Goal: Transaction & Acquisition: Purchase product/service

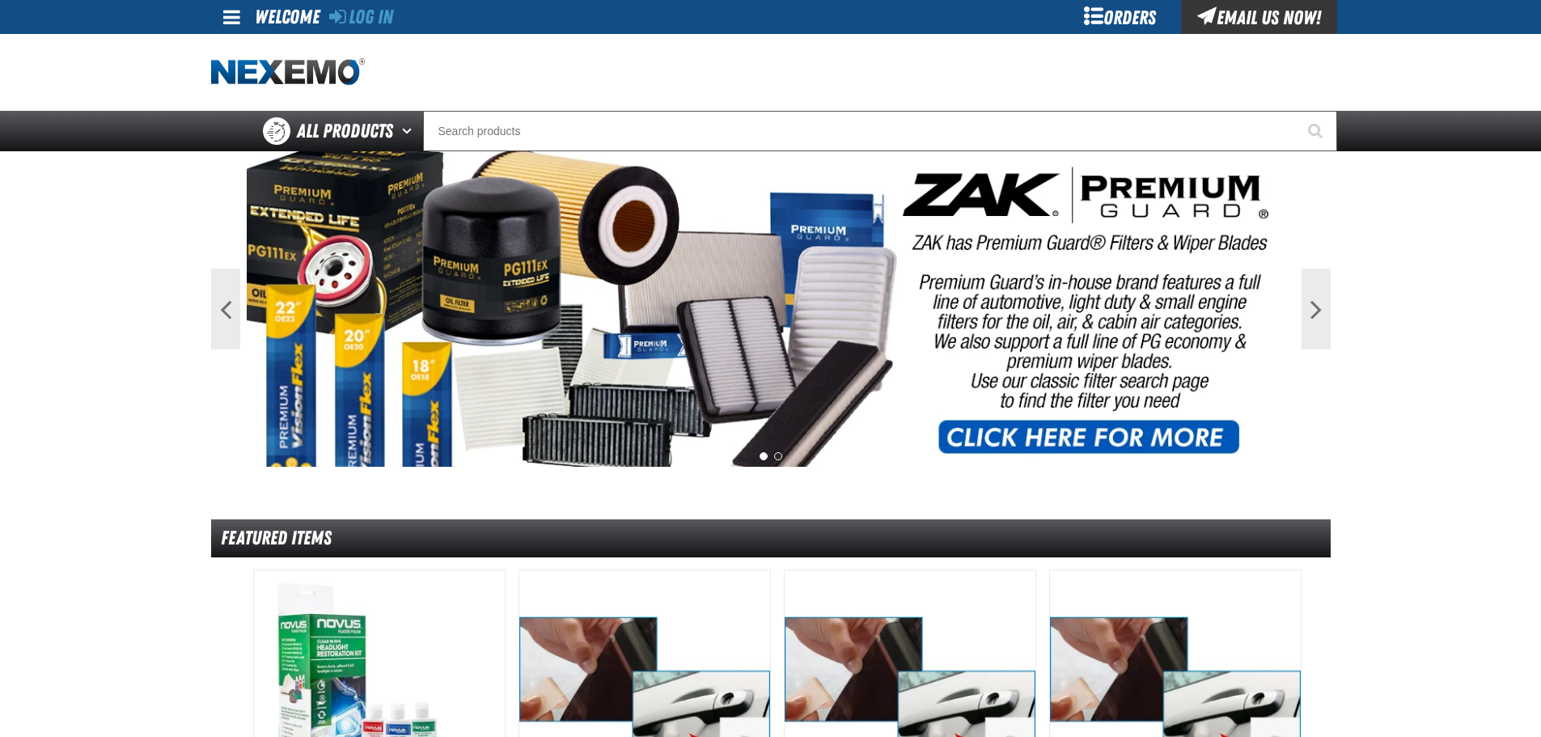
click at [1131, 10] on div "Orders" at bounding box center [1119, 17] width 121 height 34
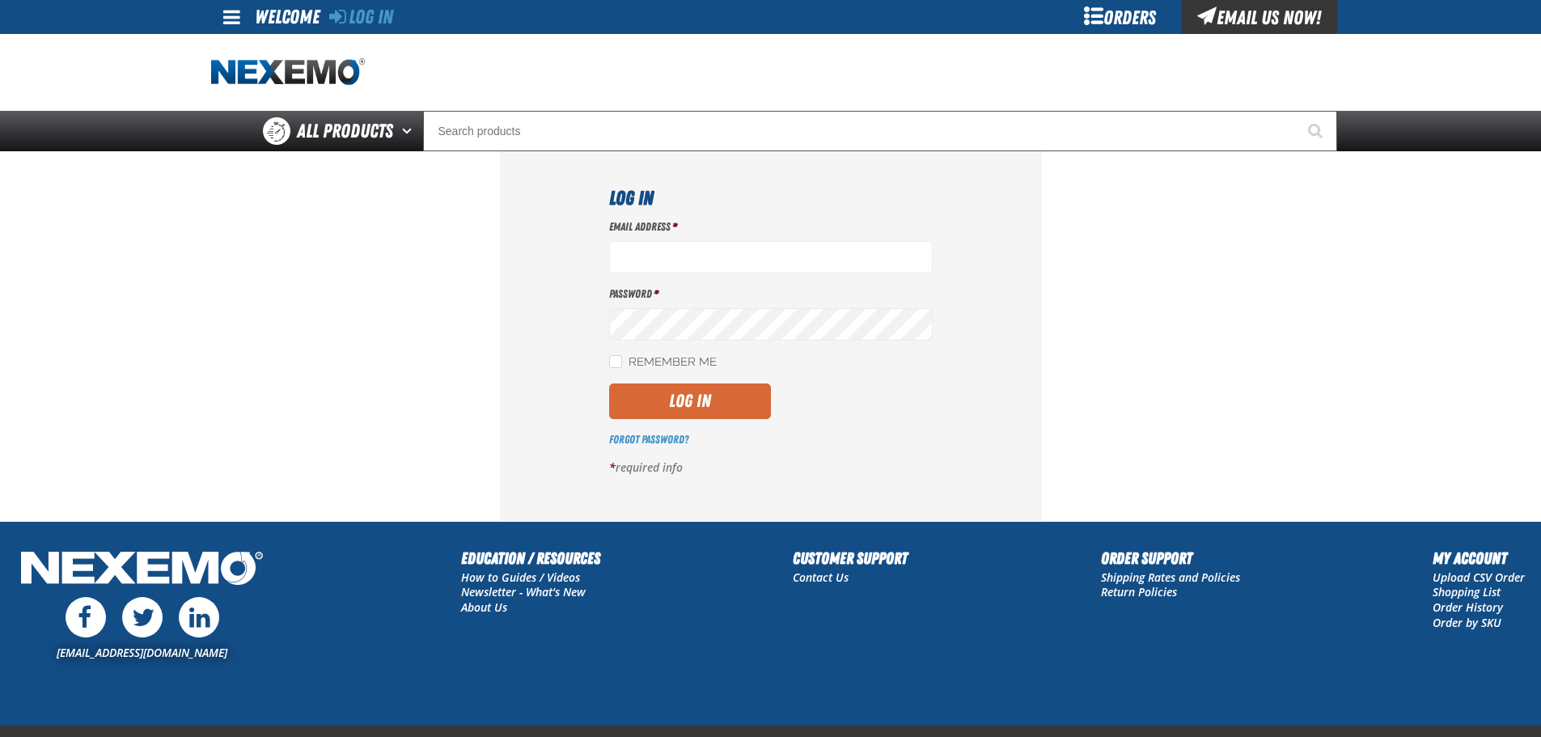
type input "aruff@vtaig.com"
click at [721, 387] on button "Log In" at bounding box center [690, 401] width 162 height 36
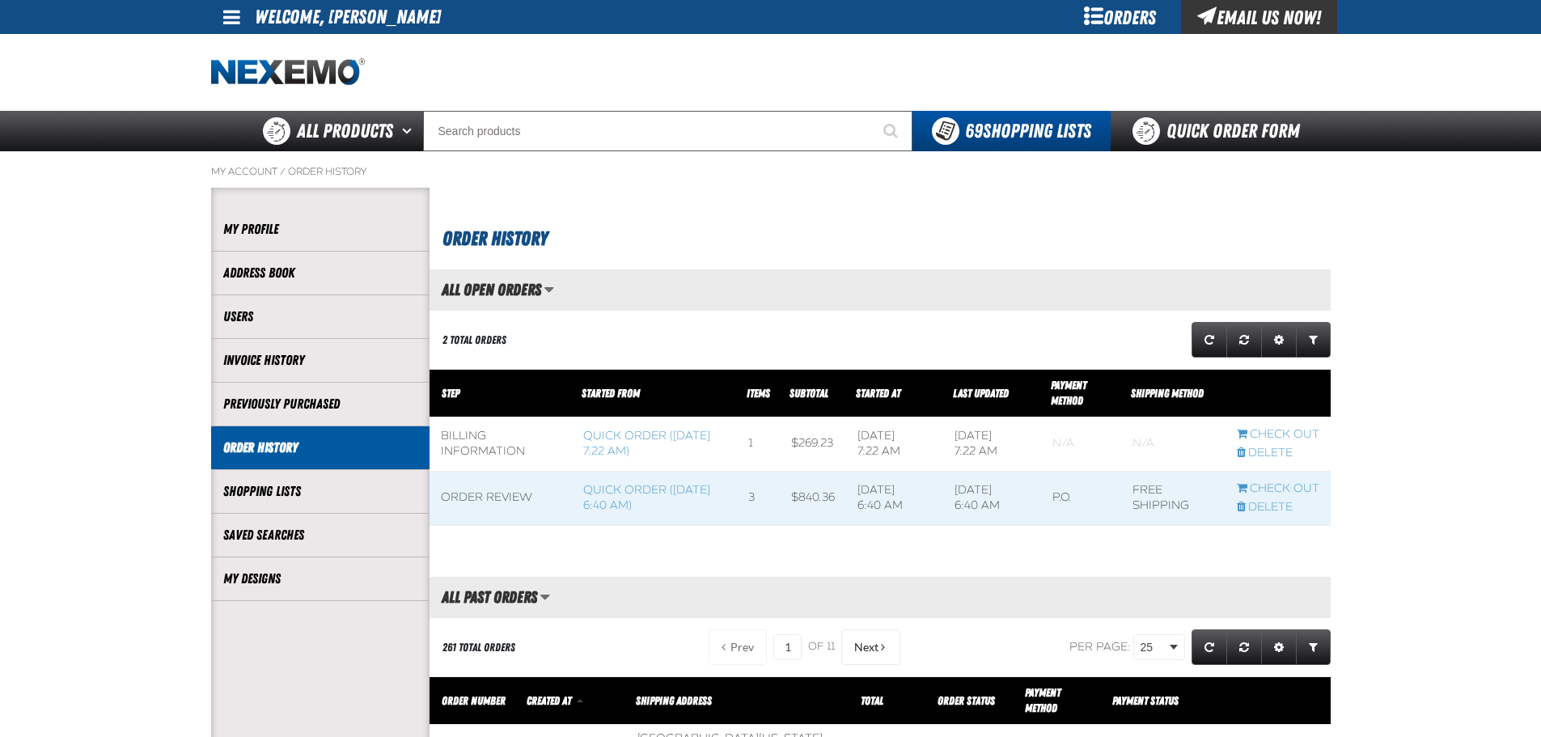
scroll to position [1, 1]
click at [1093, 15] on div "Orders" at bounding box center [1119, 17] width 121 height 34
click at [1140, 10] on div "Orders" at bounding box center [1119, 17] width 121 height 34
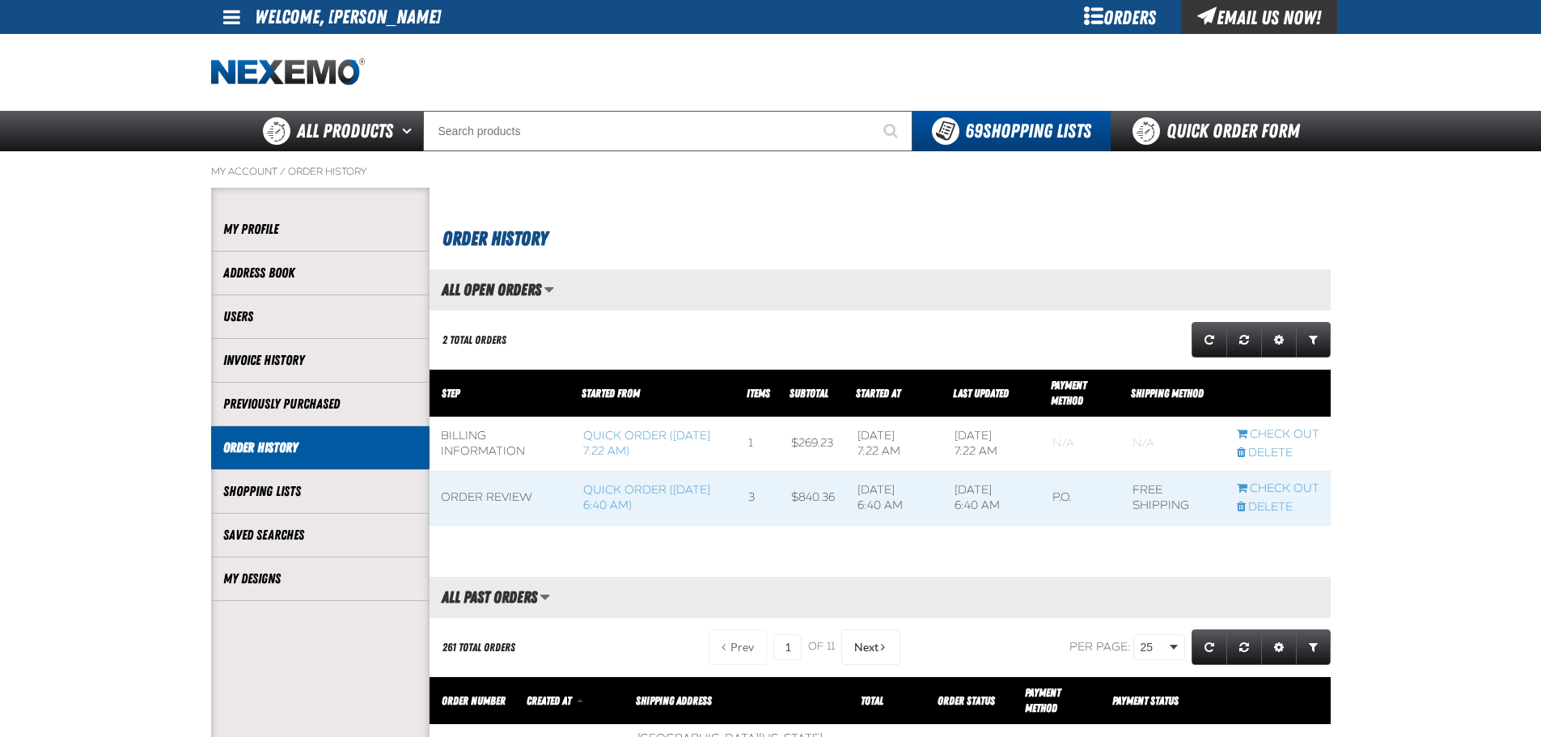
click at [1137, 23] on div "Orders" at bounding box center [1119, 17] width 121 height 34
click at [1294, 124] on link "Quick Order Form" at bounding box center [1219, 131] width 219 height 40
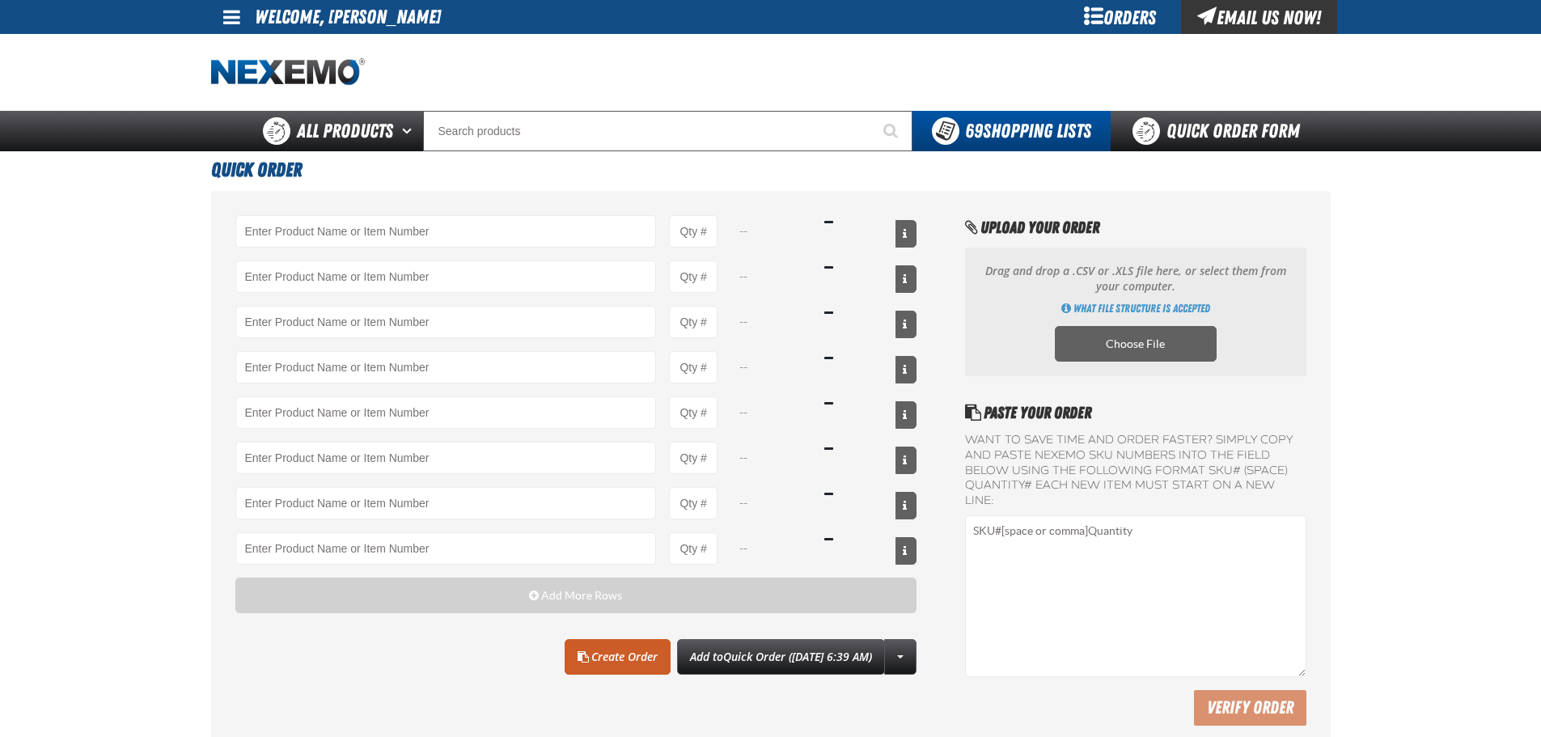
click at [519, 213] on div "-- -- -- -- -- -- -- -- Add More Rows Clear All Create Order" at bounding box center [770, 474] width 1119 height 567
click at [412, 243] on input "Product" at bounding box center [445, 231] width 421 height 32
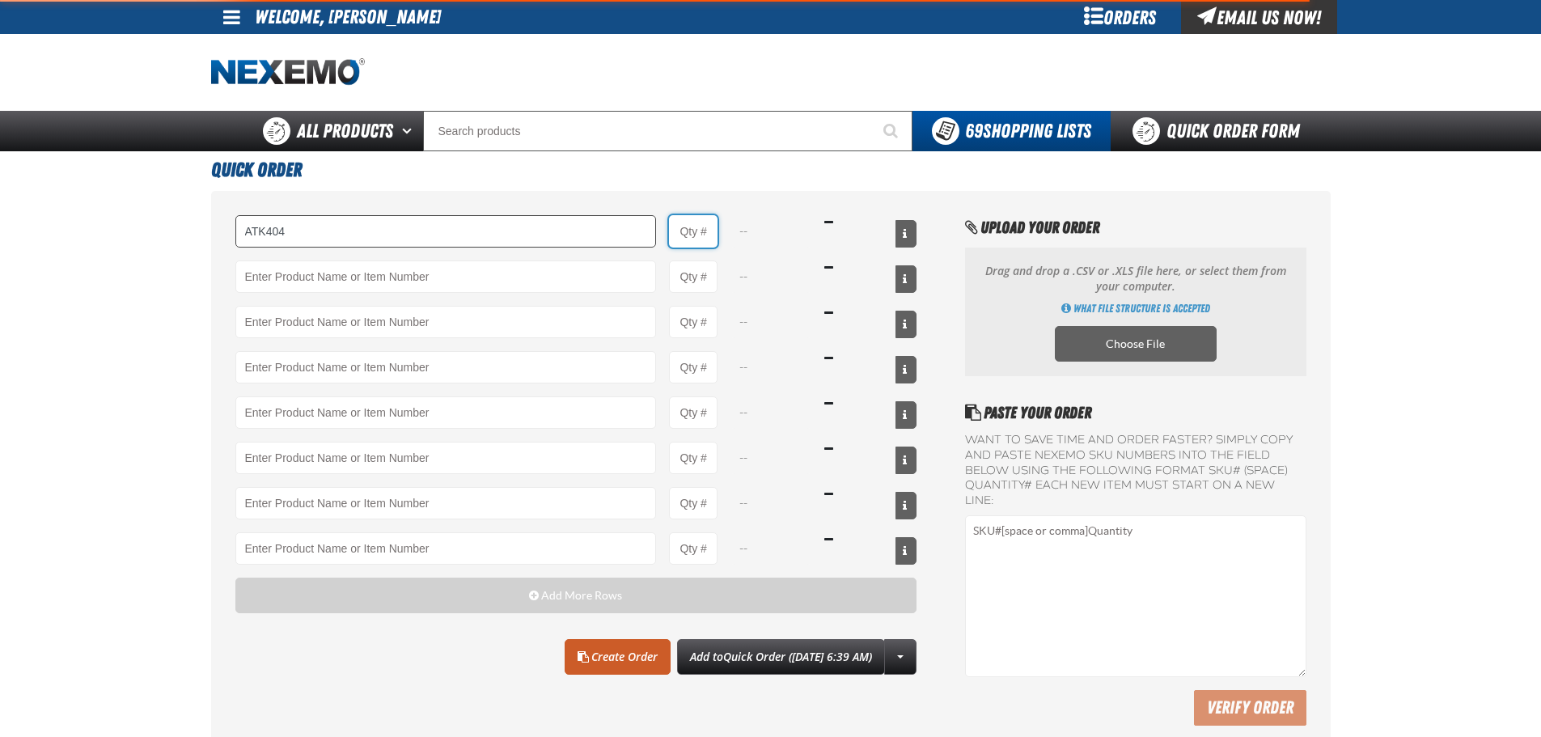
type input "ATK404 - Automatic Transmission Service Kit - ZAK Products"
type input "1"
select select "kit"
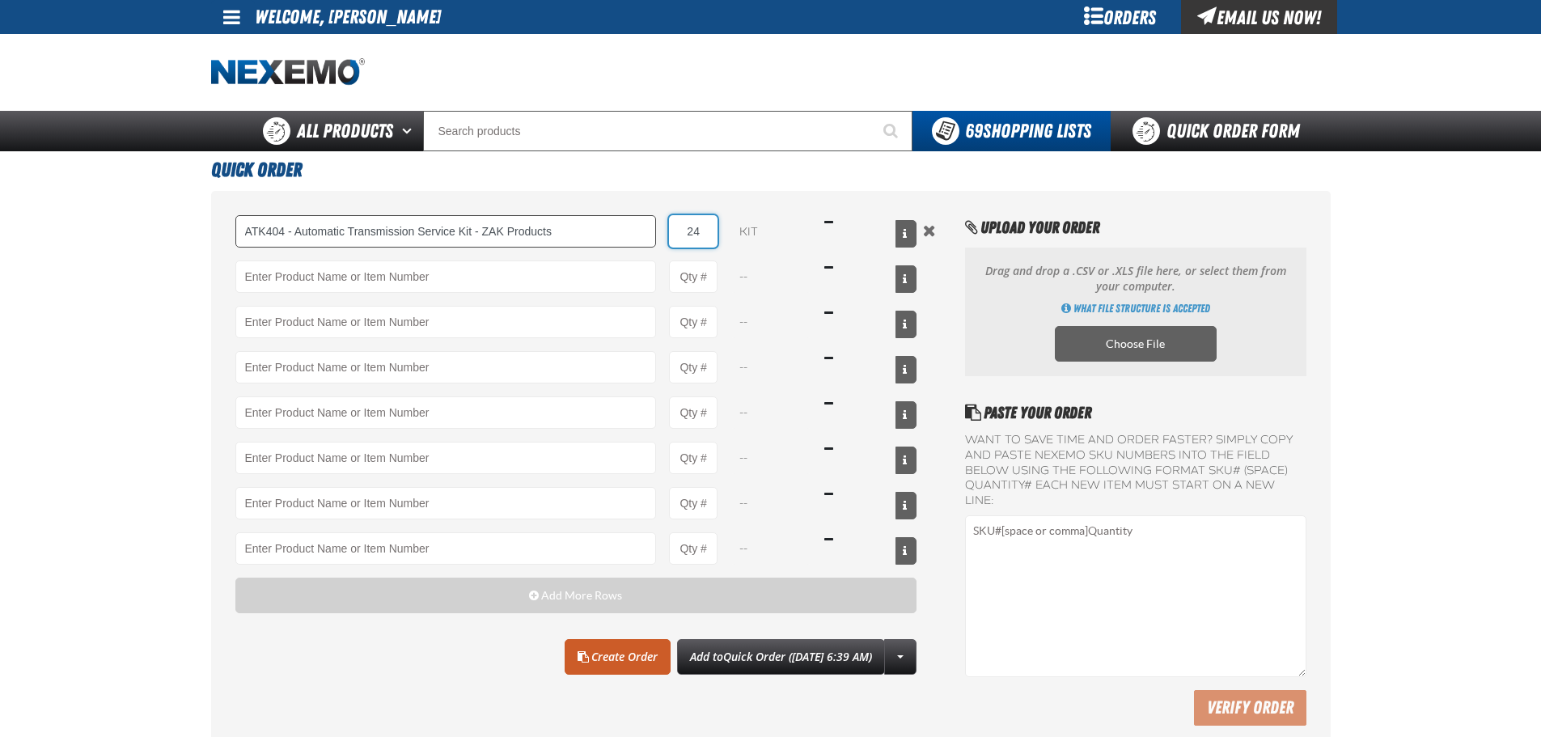
type input "24"
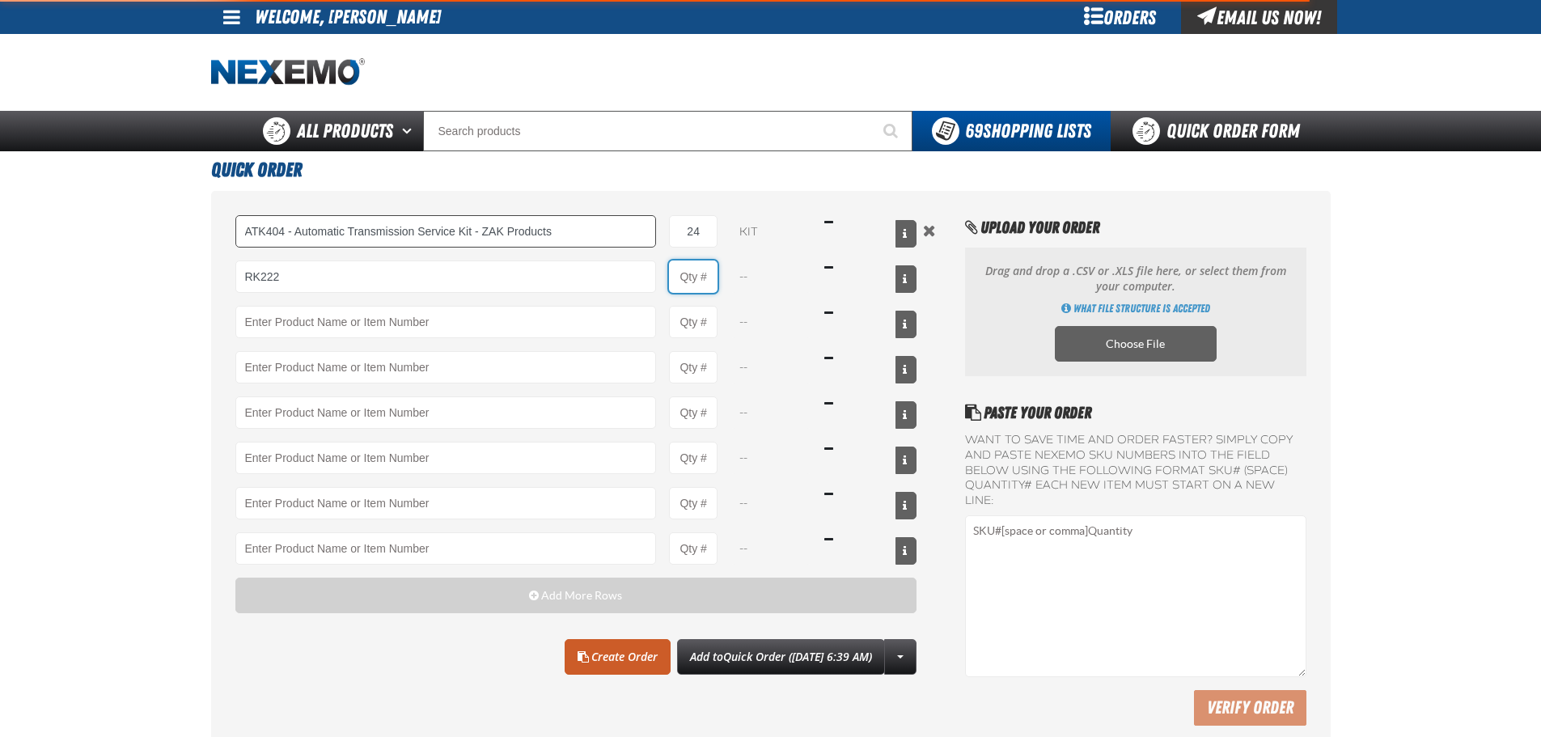
type input "RK222 - Universal Cooling System Service Kit - ZAK Products"
type input "1"
select select "kit"
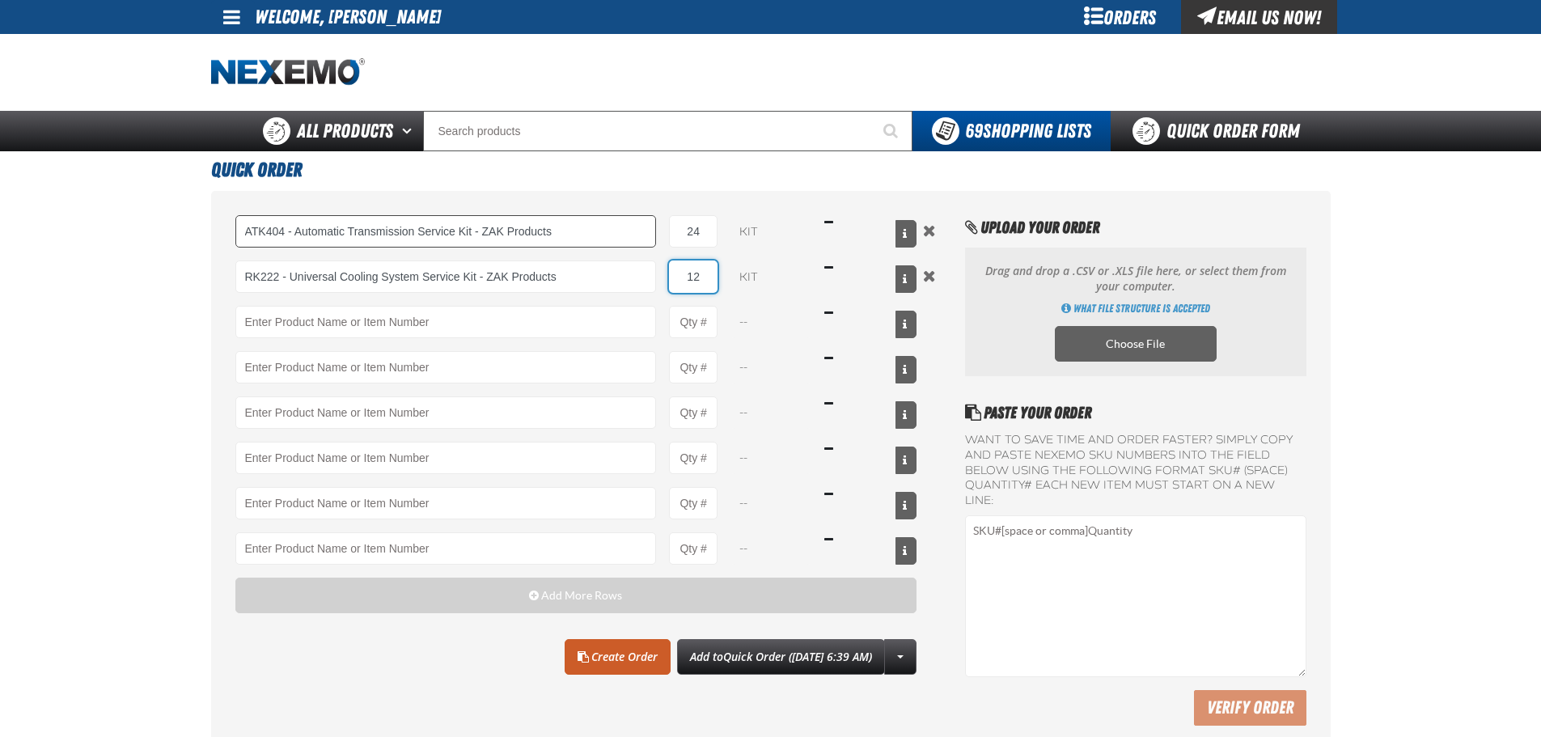
type input "12"
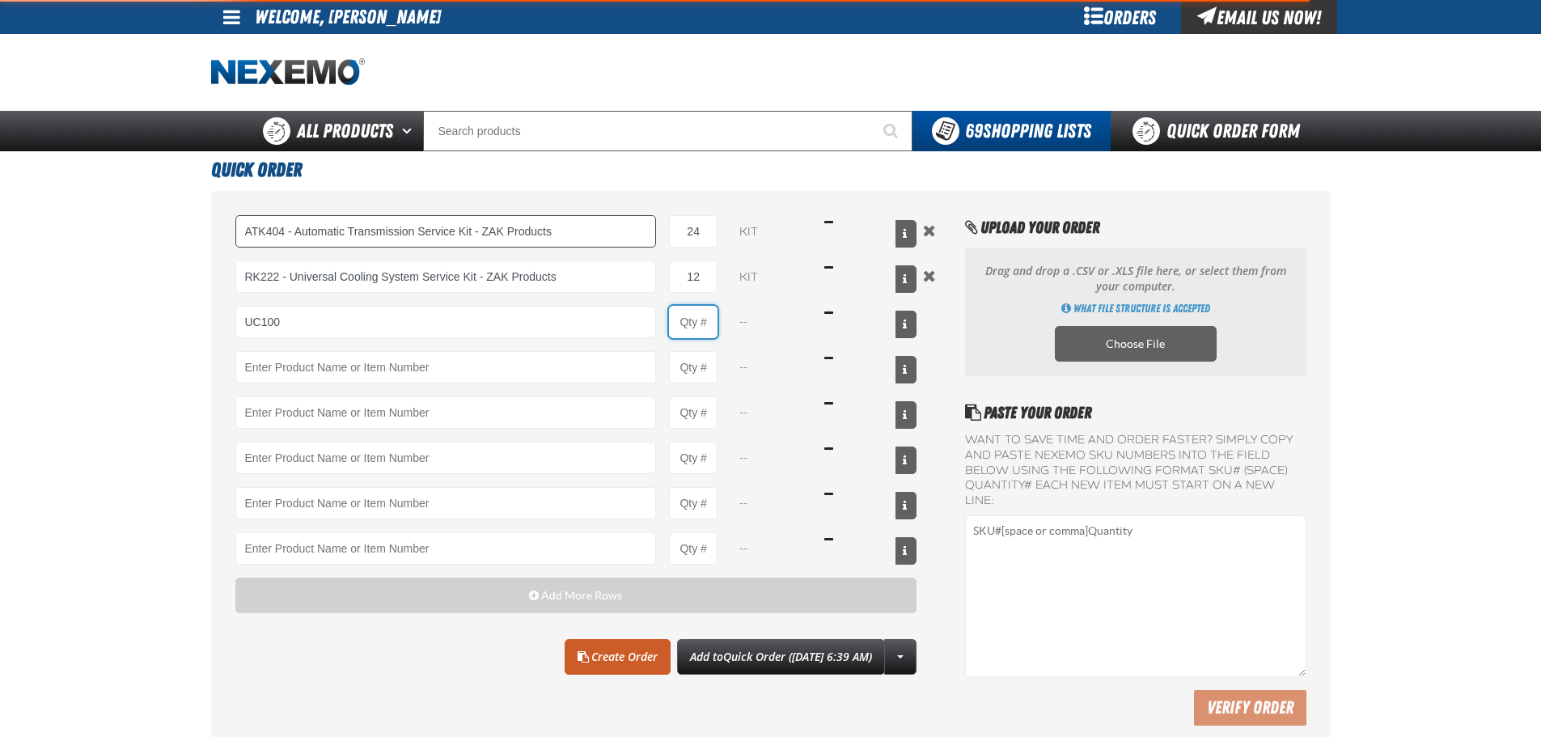
type input "UC100 - Used Car Kit - ZAK Products"
type input "1"
select select "kit"
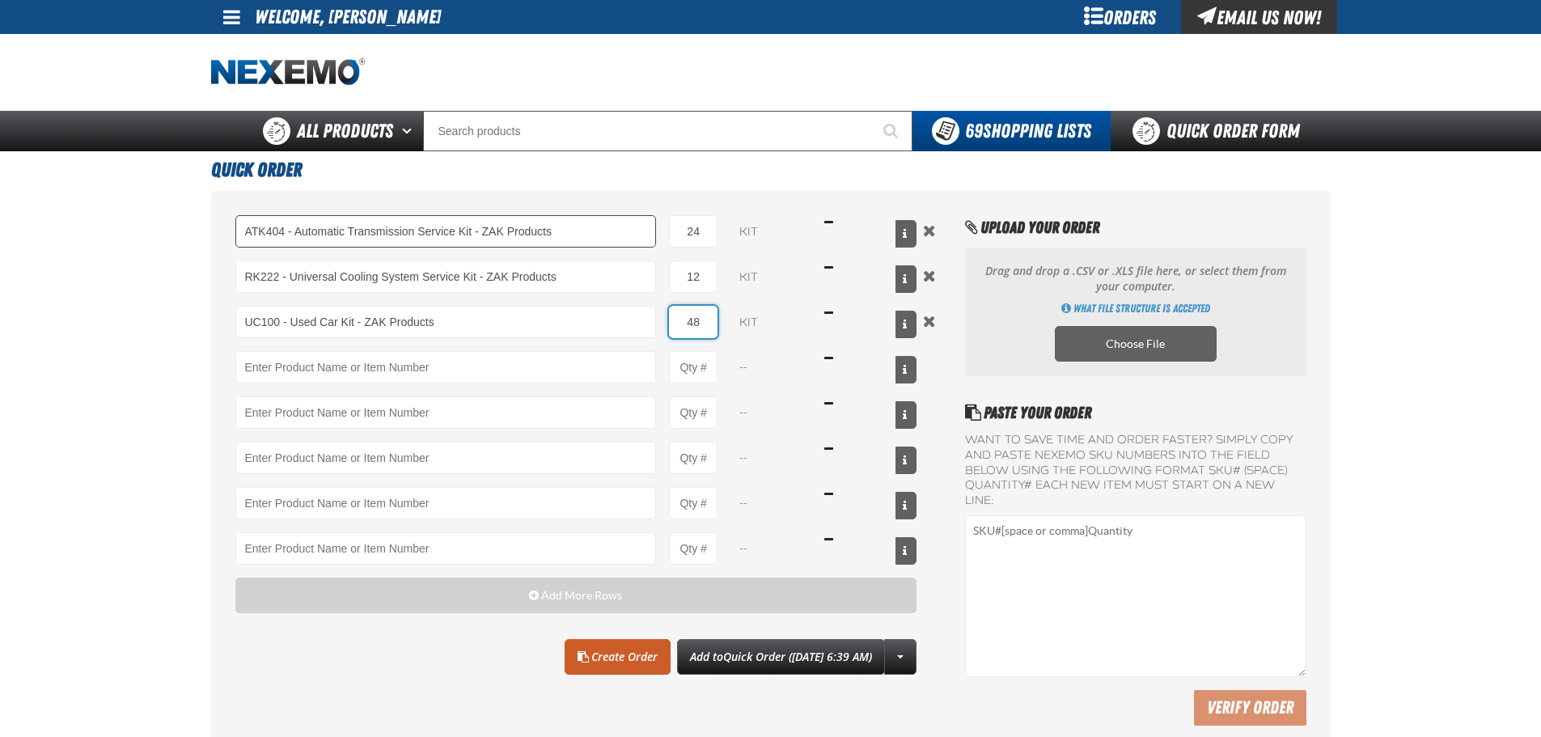
type input "48"
click at [780, 667] on button "Add to Quick Order (8/15/2025, 6:39 AM)" at bounding box center [781, 657] width 208 height 36
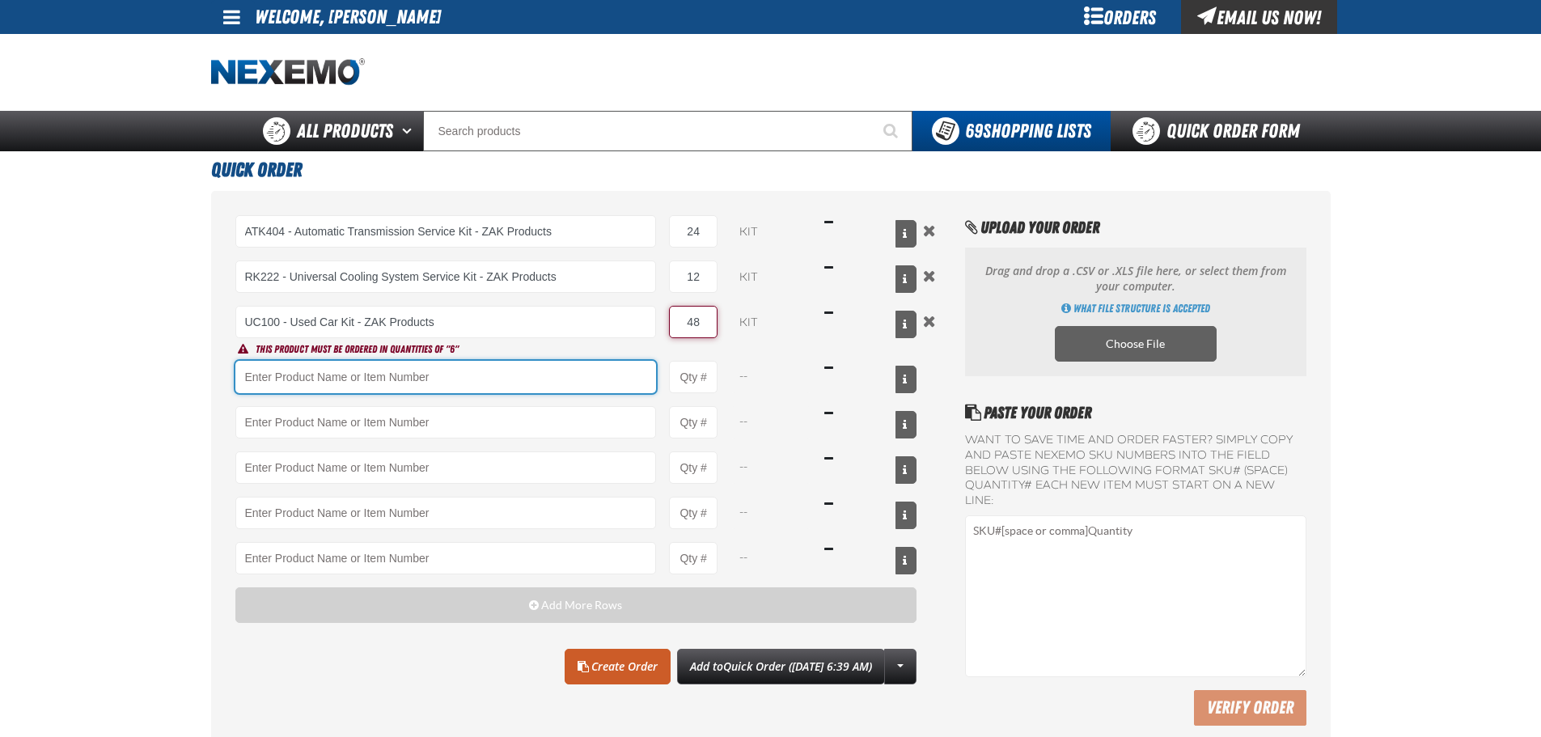
click at [577, 374] on input "Product" at bounding box center [445, 377] width 421 height 32
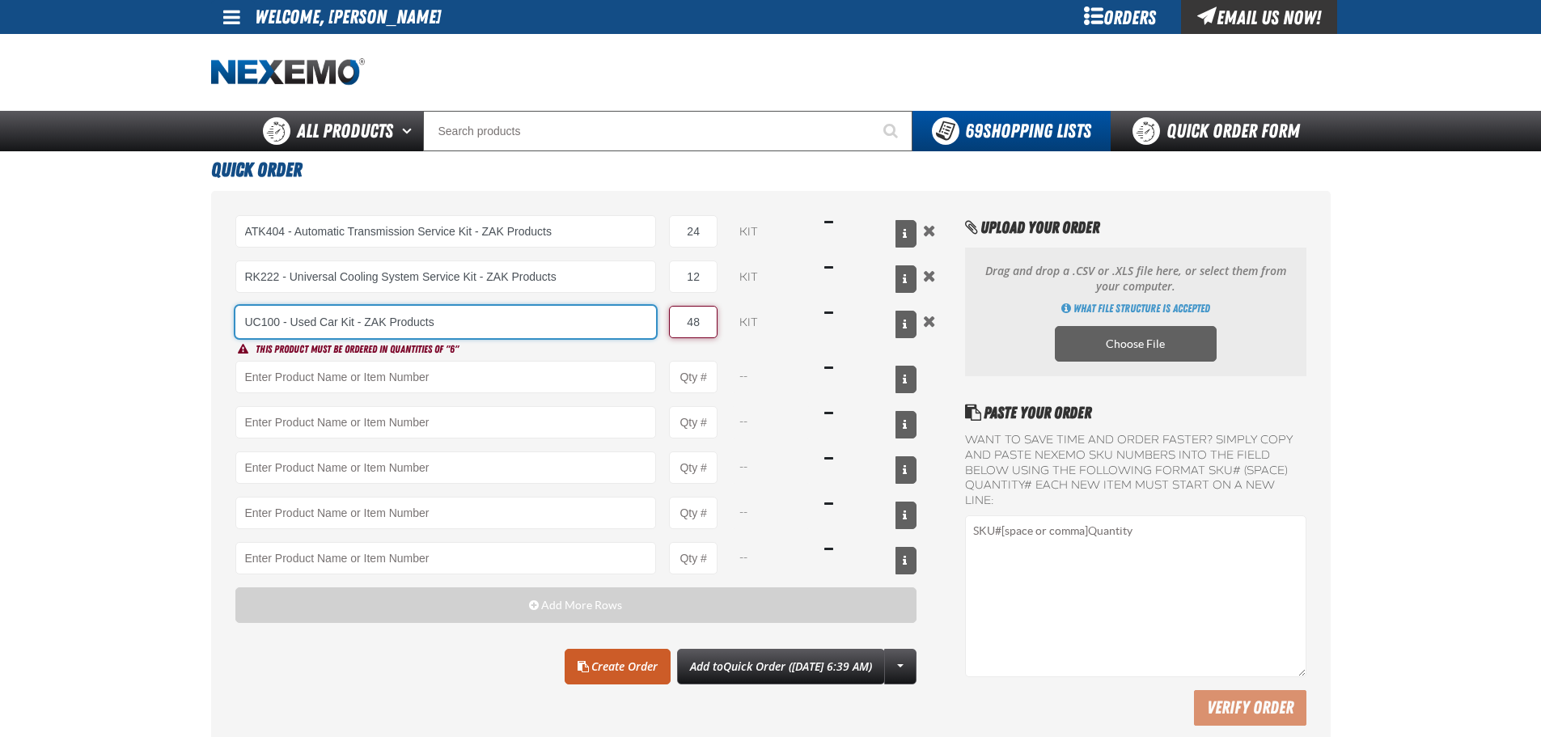
click at [578, 331] on input "UC100 - Used Car Kit - ZAK Products" at bounding box center [445, 322] width 421 height 32
drag, startPoint x: 704, startPoint y: 323, endPoint x: 604, endPoint y: 329, distance: 99.7
click at [622, 323] on div "UC100 - Used Car Kit - ZAK Products 48 kit $201.28" at bounding box center [576, 322] width 682 height 32
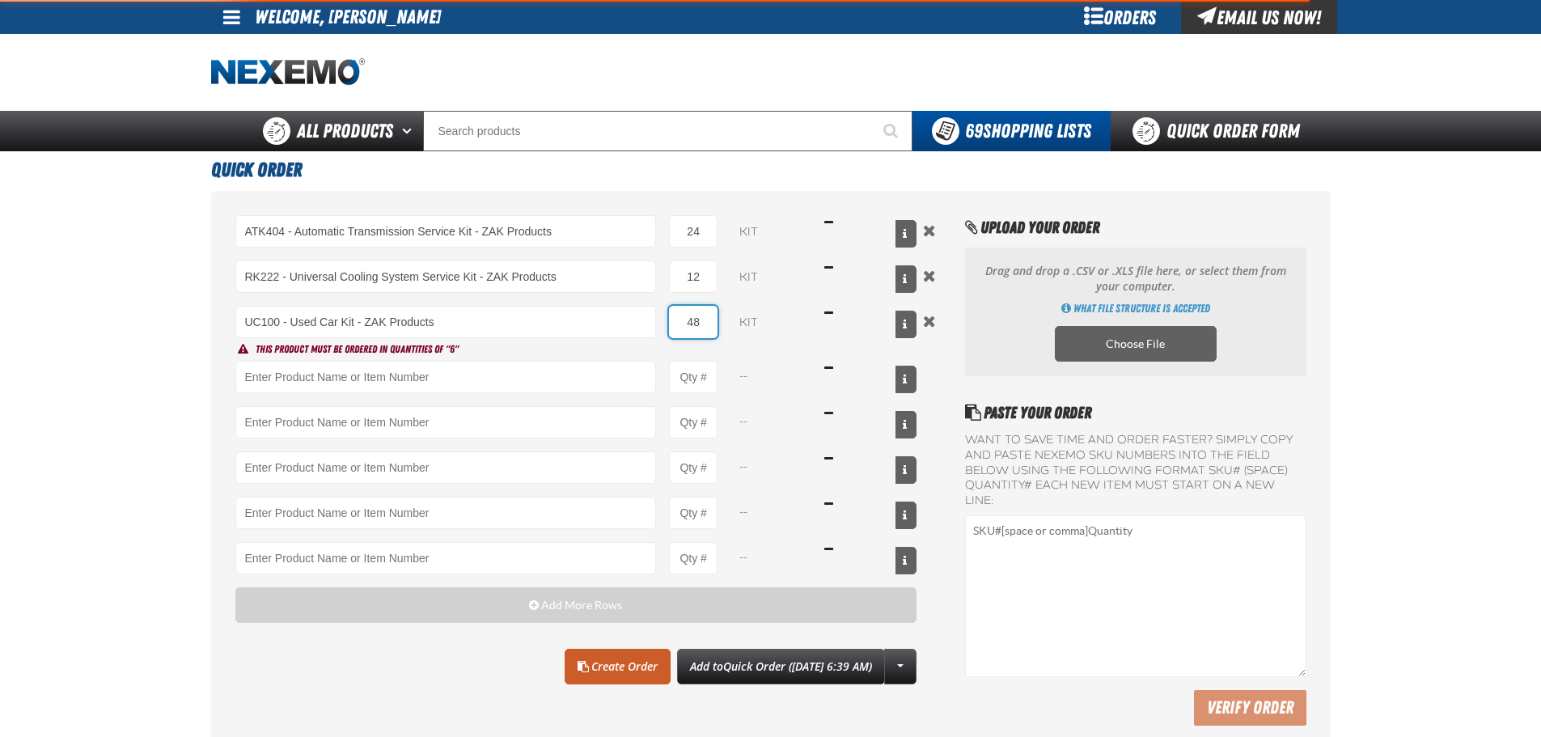
type input "UC100 - Used Car Kit - ZAK Products"
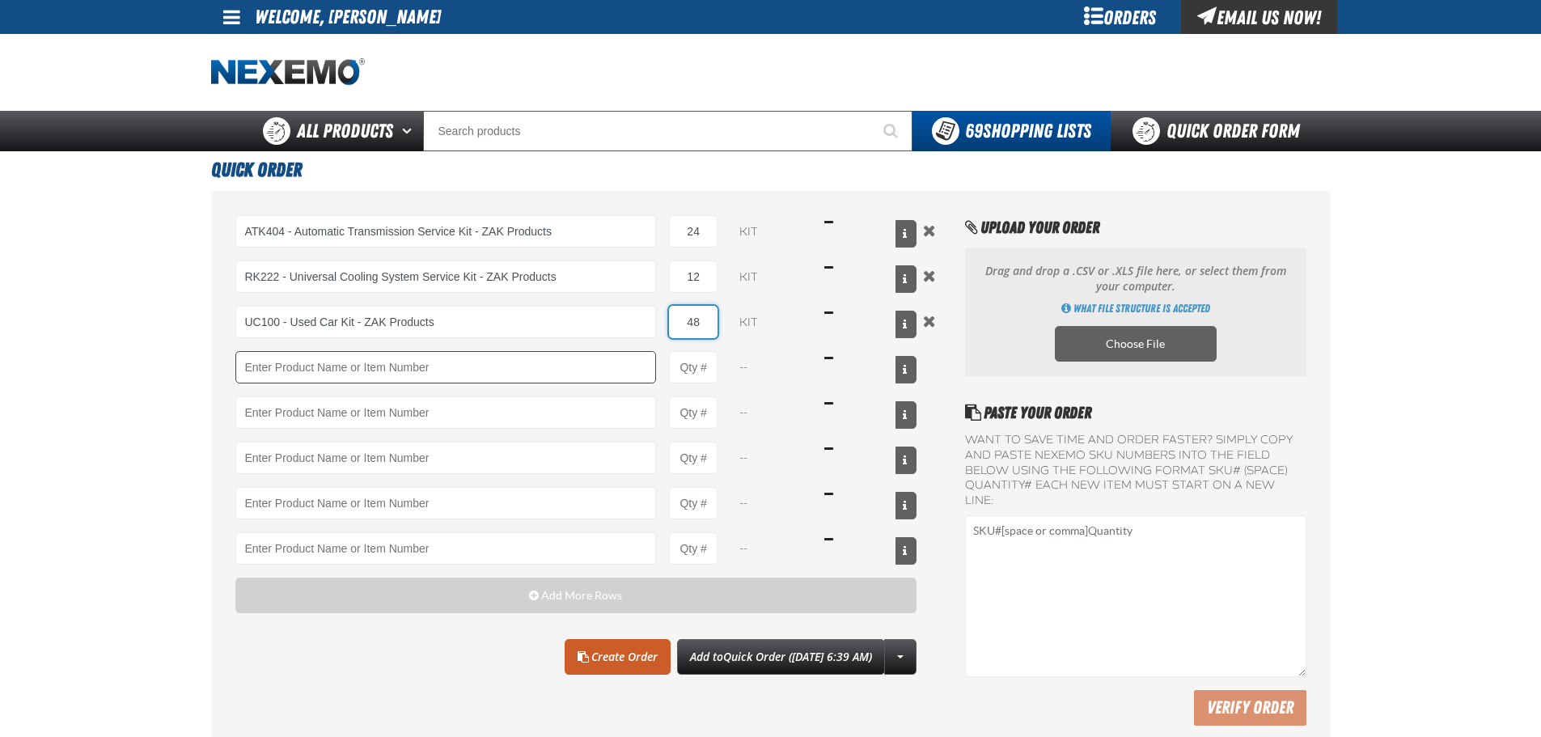
type input "48"
click at [612, 653] on link "Create Order" at bounding box center [617, 657] width 106 height 36
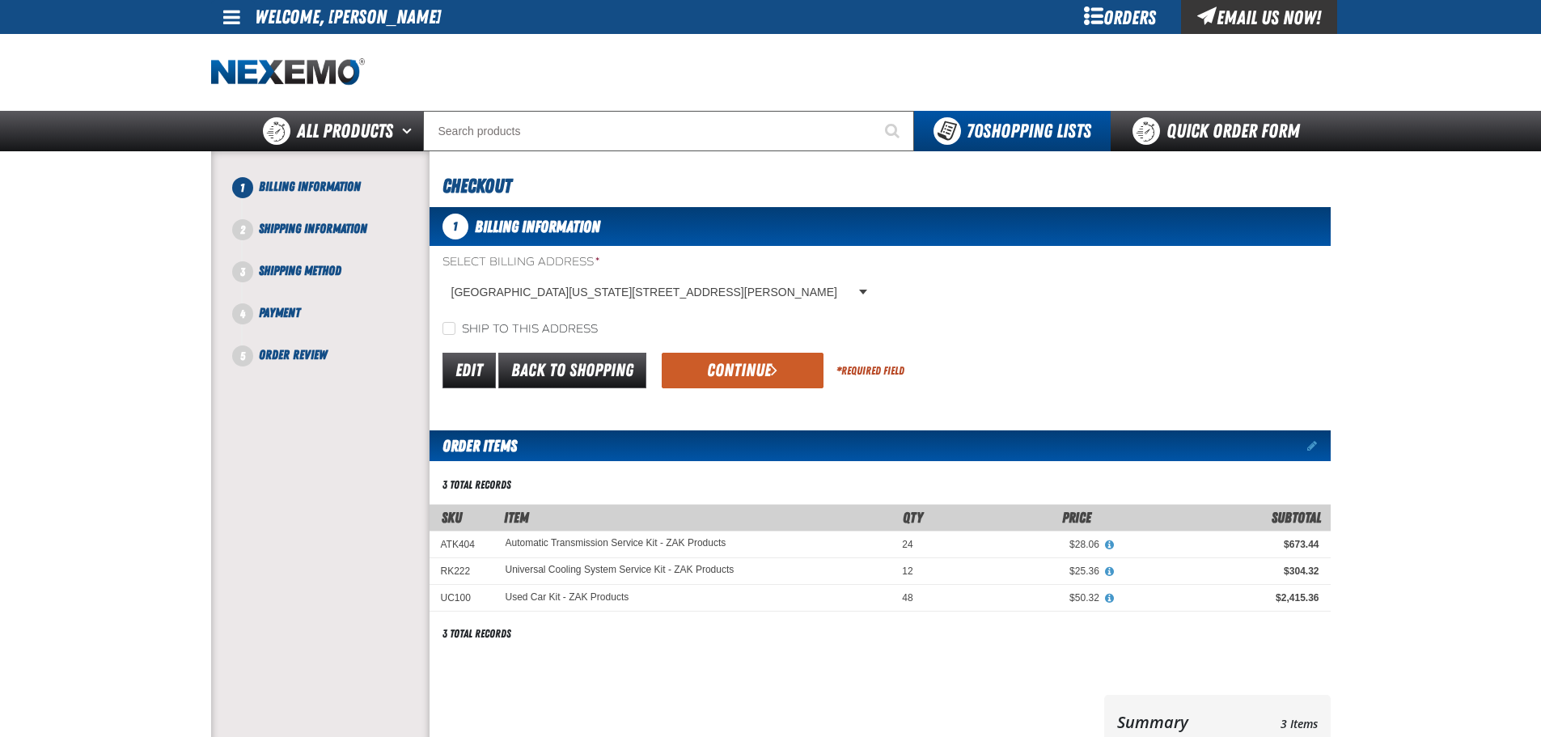
click at [540, 328] on label "Ship to this address" at bounding box center [519, 329] width 155 height 15
click at [455, 328] on input "Ship to this address" at bounding box center [448, 328] width 13 height 13
checkbox input "true"
click at [754, 367] on button "Continue" at bounding box center [743, 371] width 162 height 36
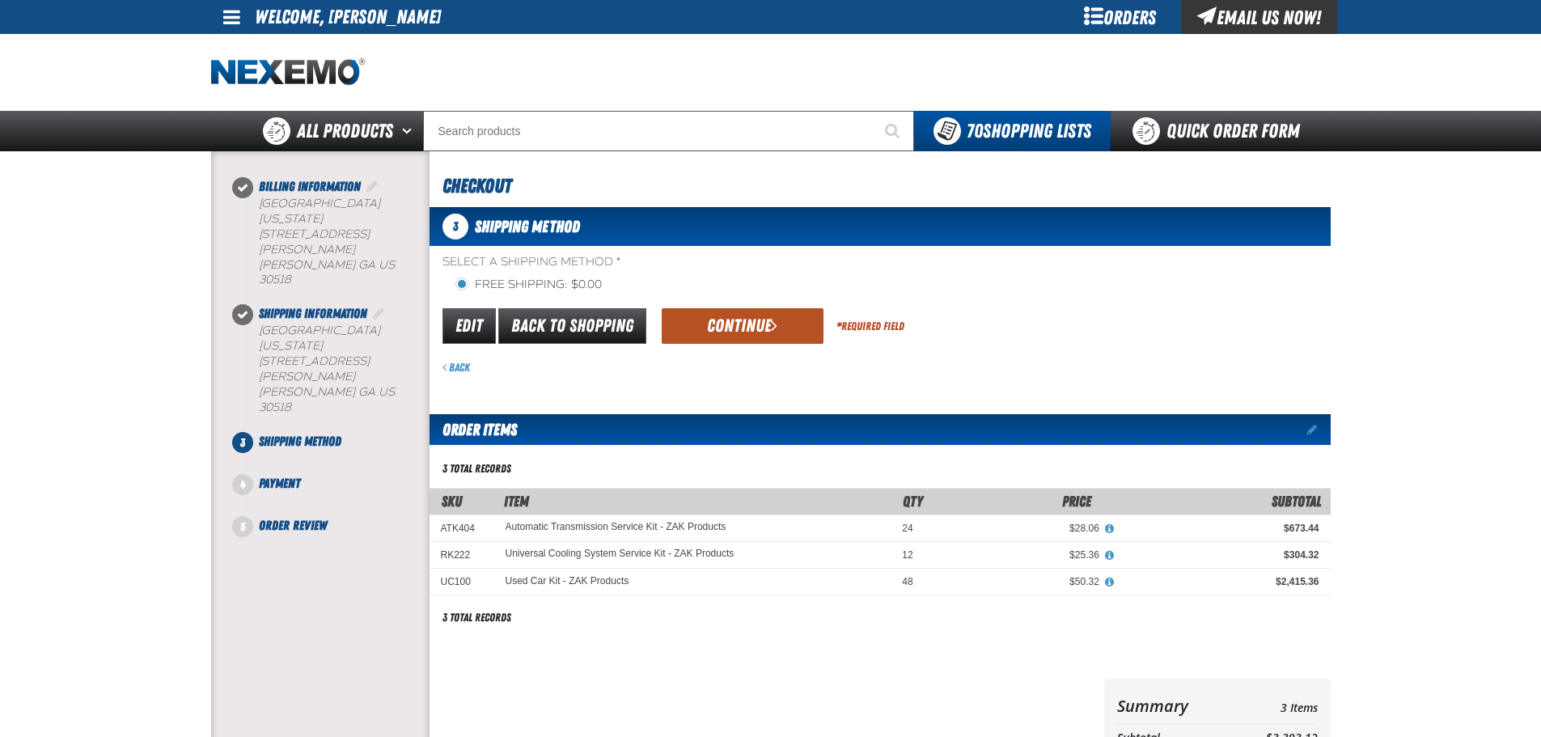
click at [712, 319] on button "Continue" at bounding box center [743, 326] width 162 height 36
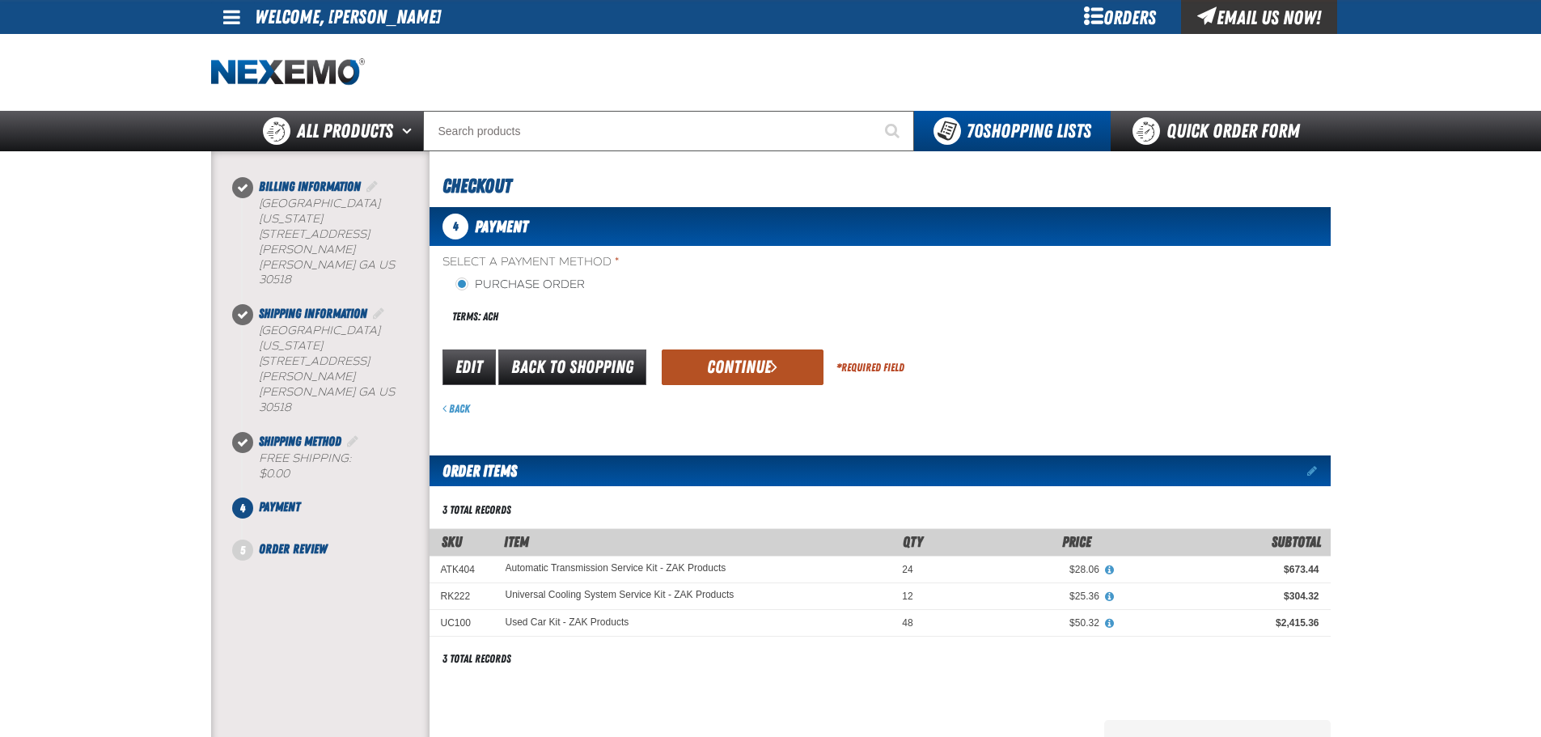
click at [716, 368] on button "Continue" at bounding box center [743, 367] width 162 height 36
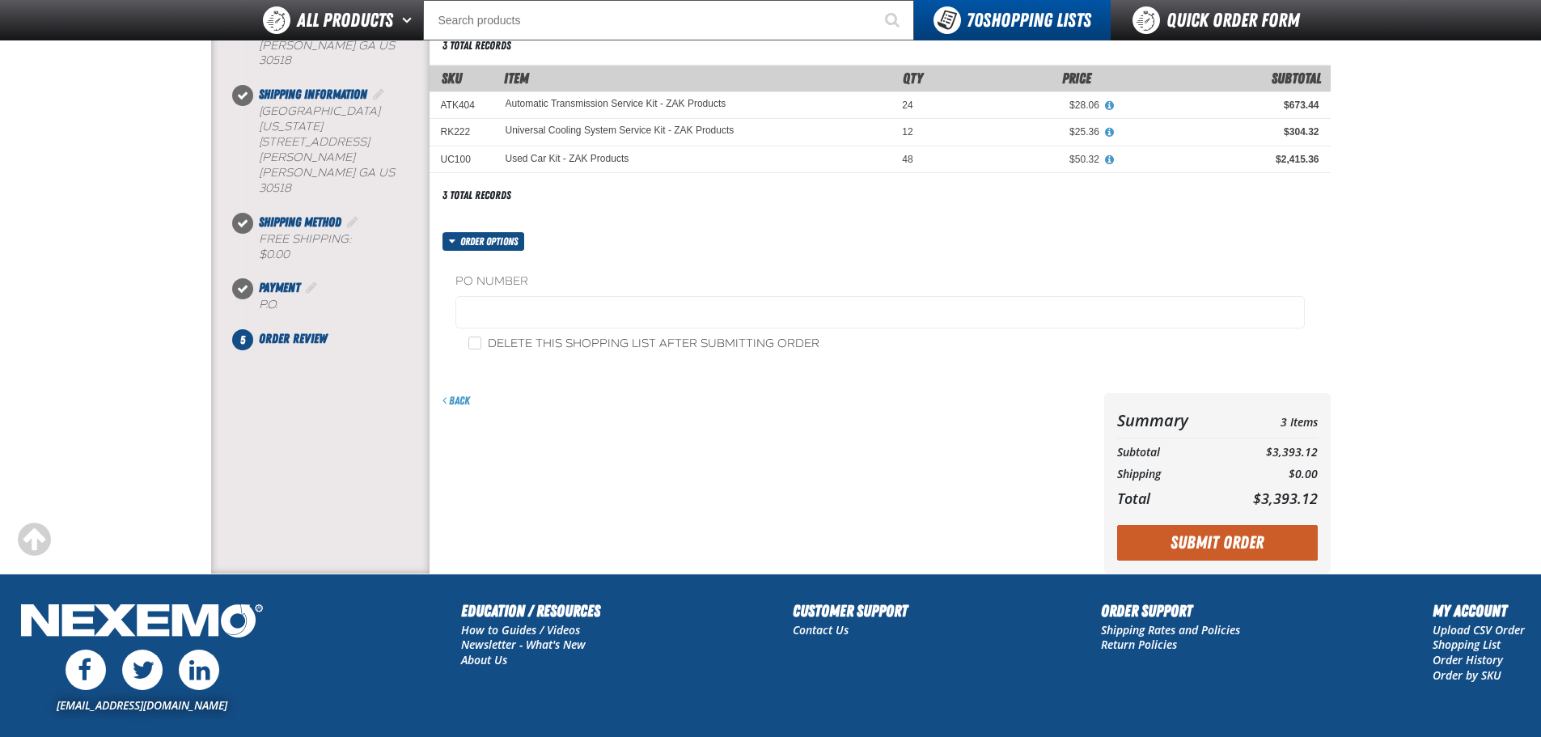
scroll to position [324, 0]
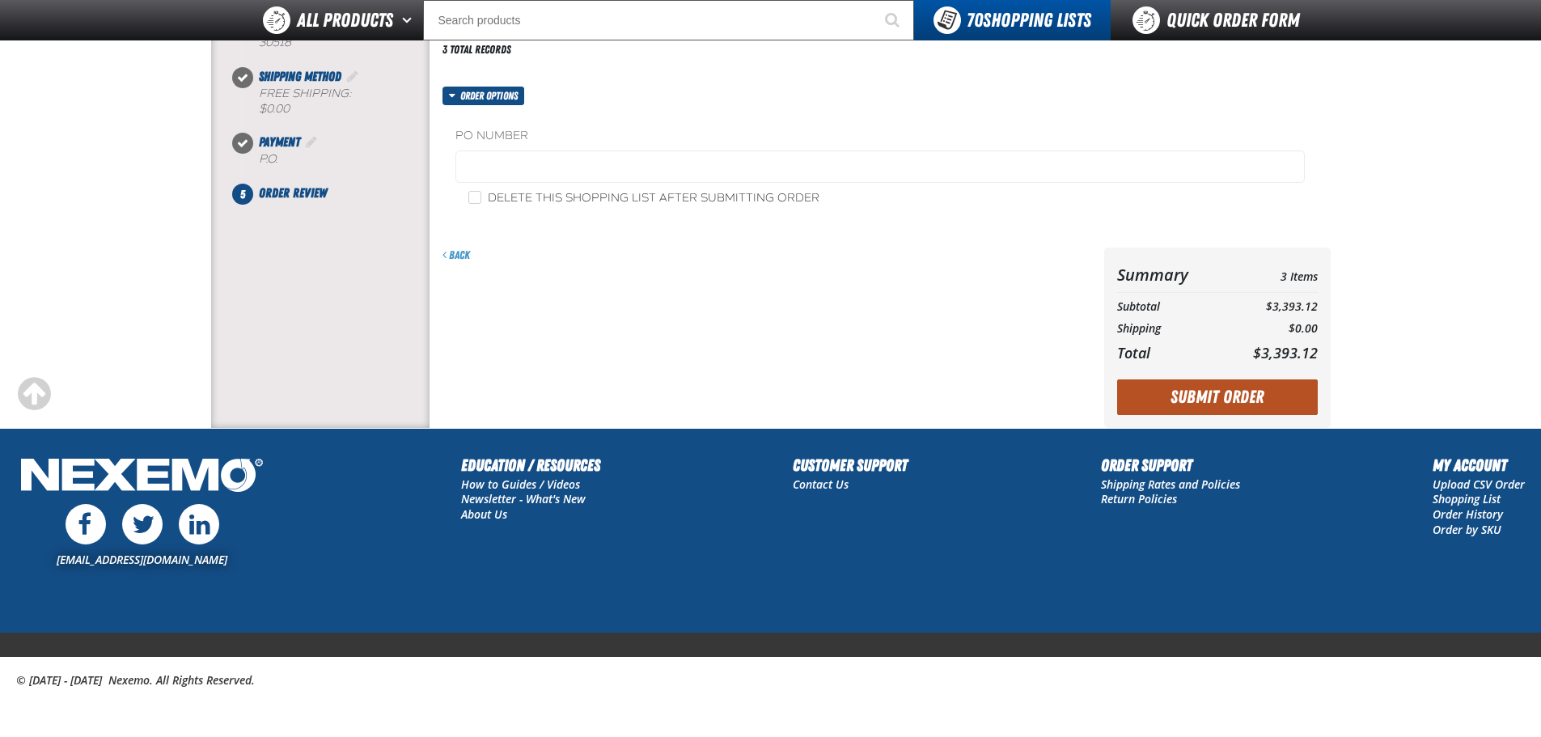
click at [1266, 399] on button "Submit Order" at bounding box center [1217, 397] width 201 height 36
